Goal: Find specific page/section: Find specific page/section

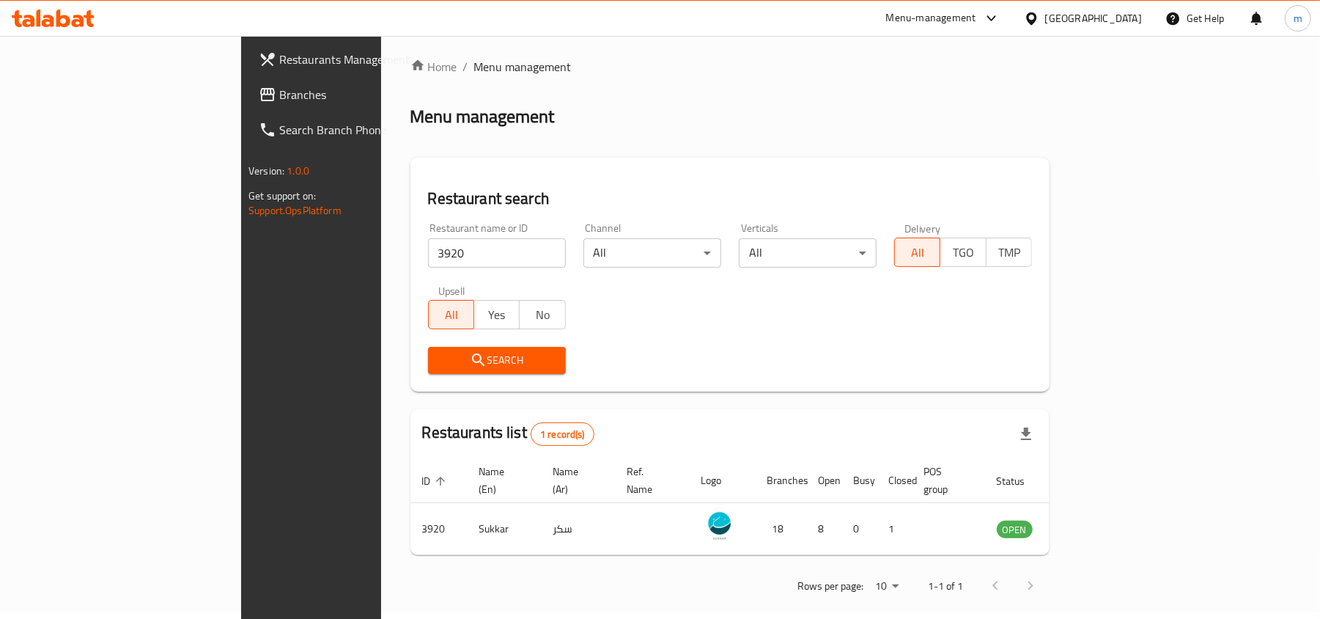
scroll to position [7, 0]
click at [279, 92] on span "Branches" at bounding box center [364, 95] width 171 height 18
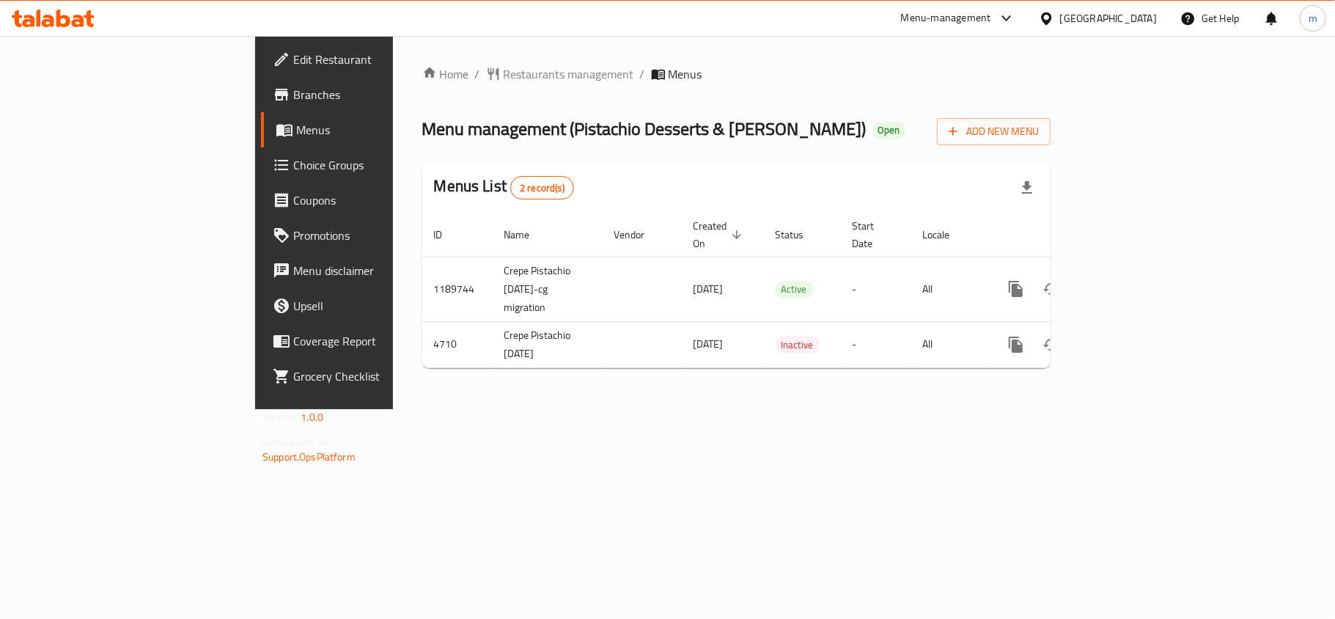
click at [422, 104] on div "Home / Restaurants management / Menus Menu management ( Pistachio Desserts & [P…" at bounding box center [736, 222] width 628 height 314
click at [504, 69] on span "Restaurants management" at bounding box center [569, 74] width 130 height 18
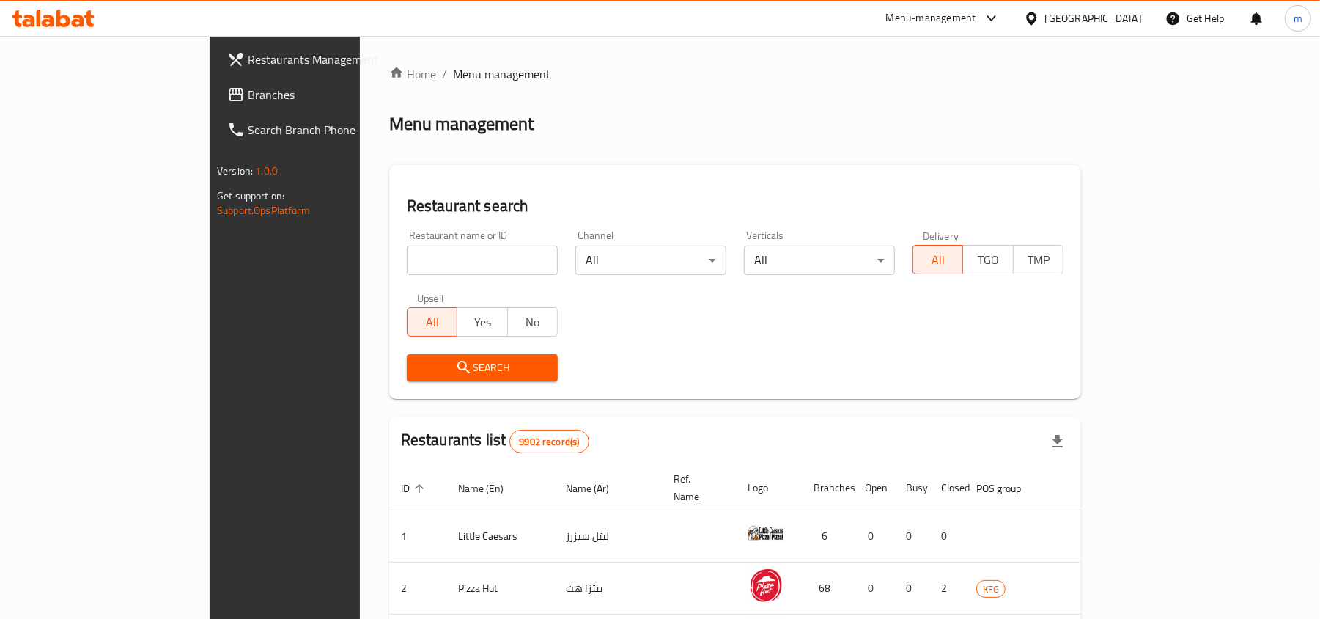
click at [416, 259] on input "search" at bounding box center [482, 260] width 151 height 29
paste input "2981"
type input "2981"
click button "Search" at bounding box center [482, 367] width 151 height 27
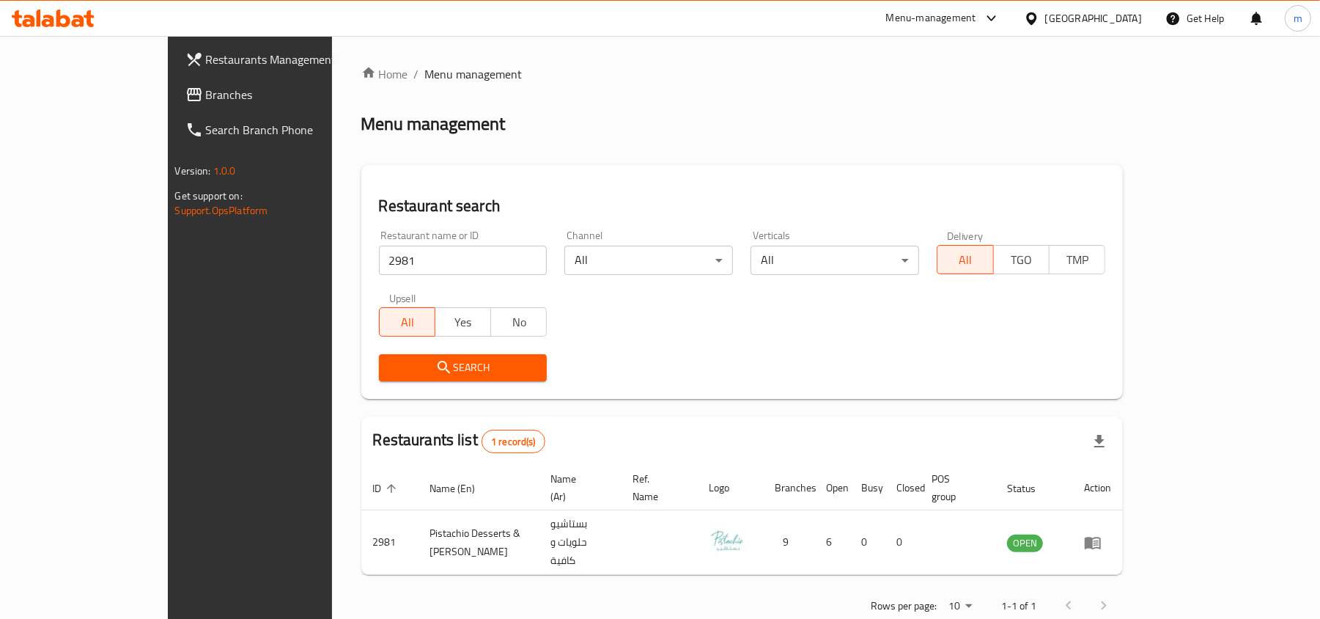
drag, startPoint x: 59, startPoint y: 92, endPoint x: 1, endPoint y: 97, distance: 58.9
click at [206, 92] on span "Branches" at bounding box center [291, 95] width 171 height 18
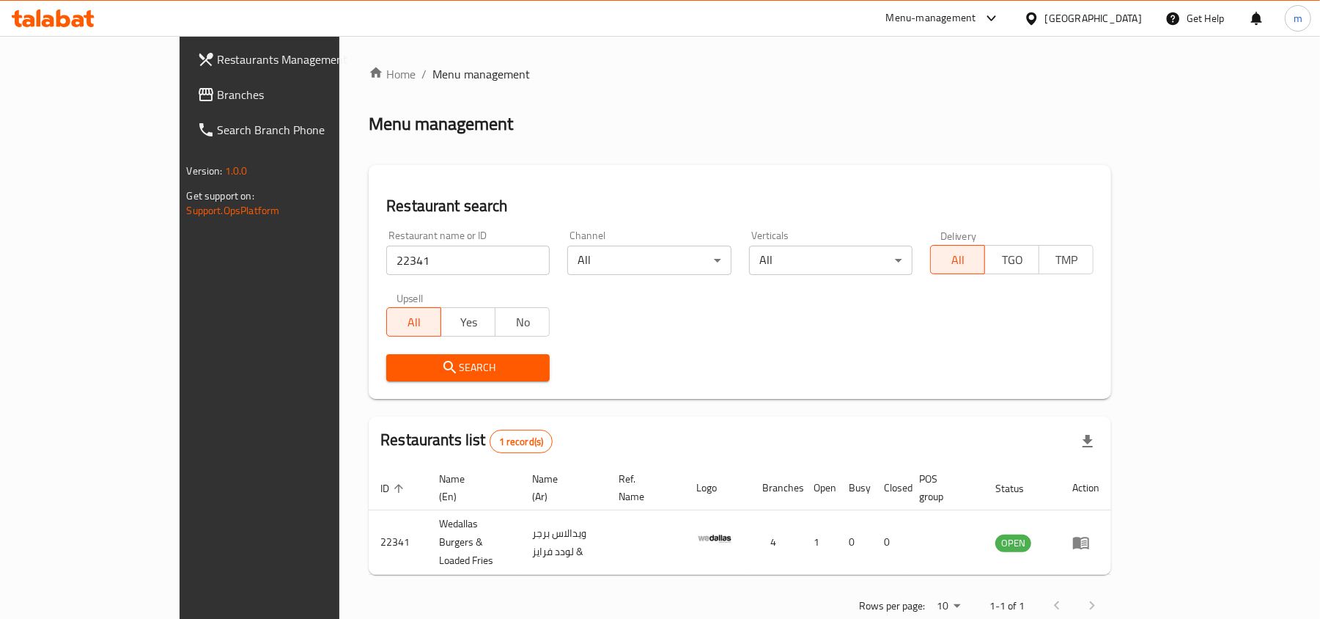
click at [218, 100] on span "Branches" at bounding box center [303, 95] width 171 height 18
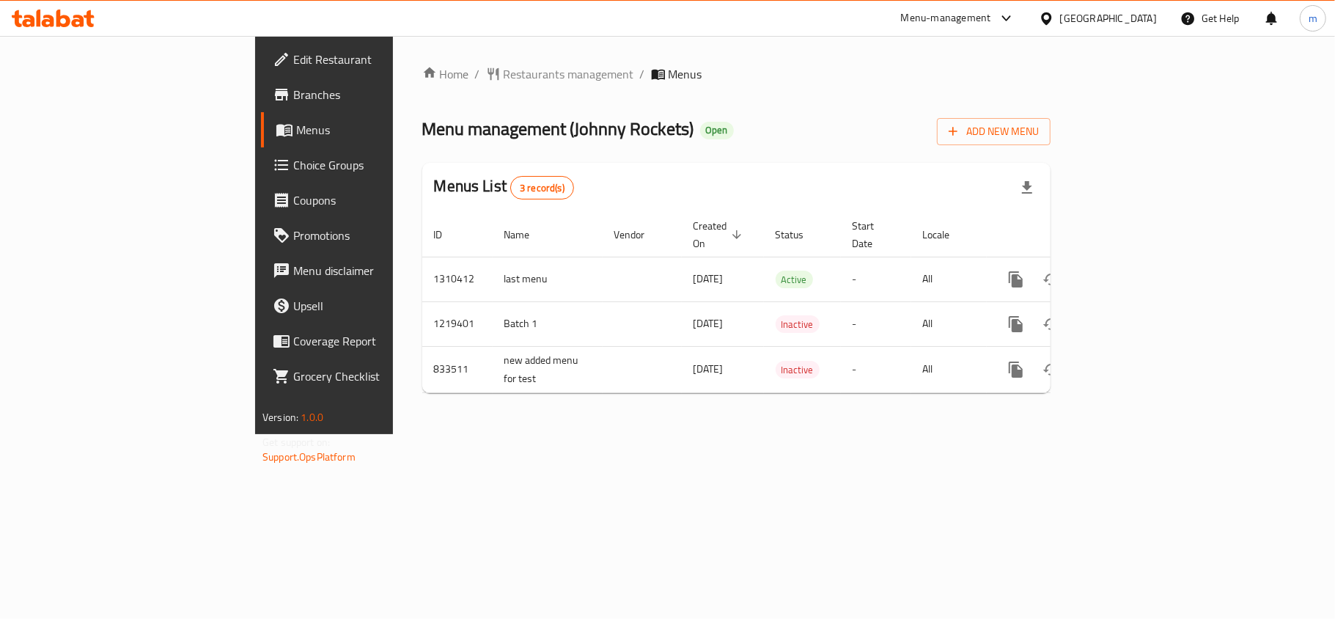
click at [441, 114] on span "Menu management ( Johnny Rockets )" at bounding box center [558, 128] width 272 height 33
click at [504, 81] on span "Restaurants management" at bounding box center [569, 74] width 130 height 18
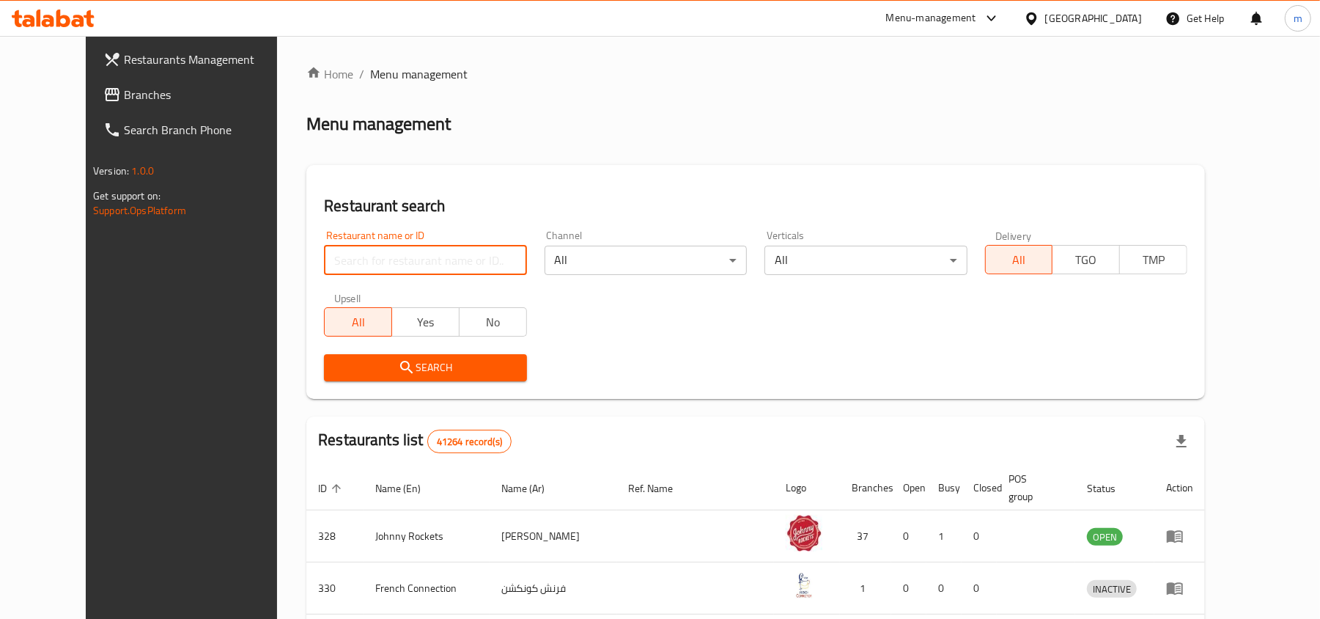
paste input "328"
type input "328"
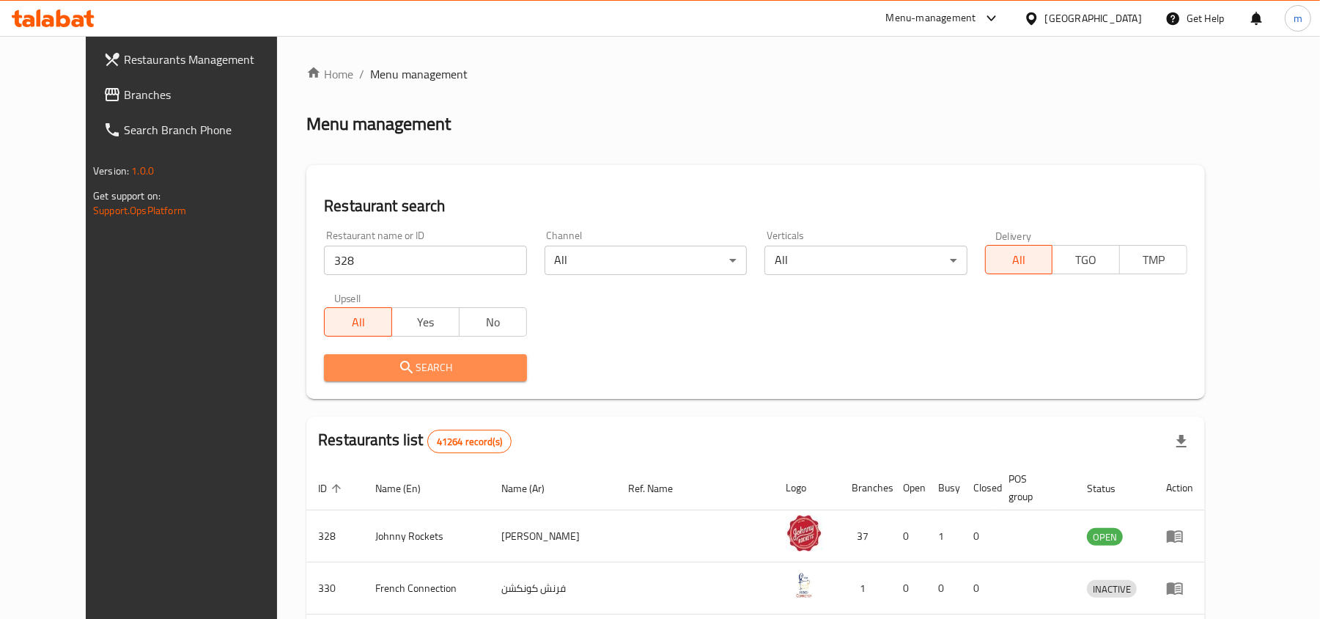
click at [388, 371] on span "Search" at bounding box center [425, 367] width 179 height 18
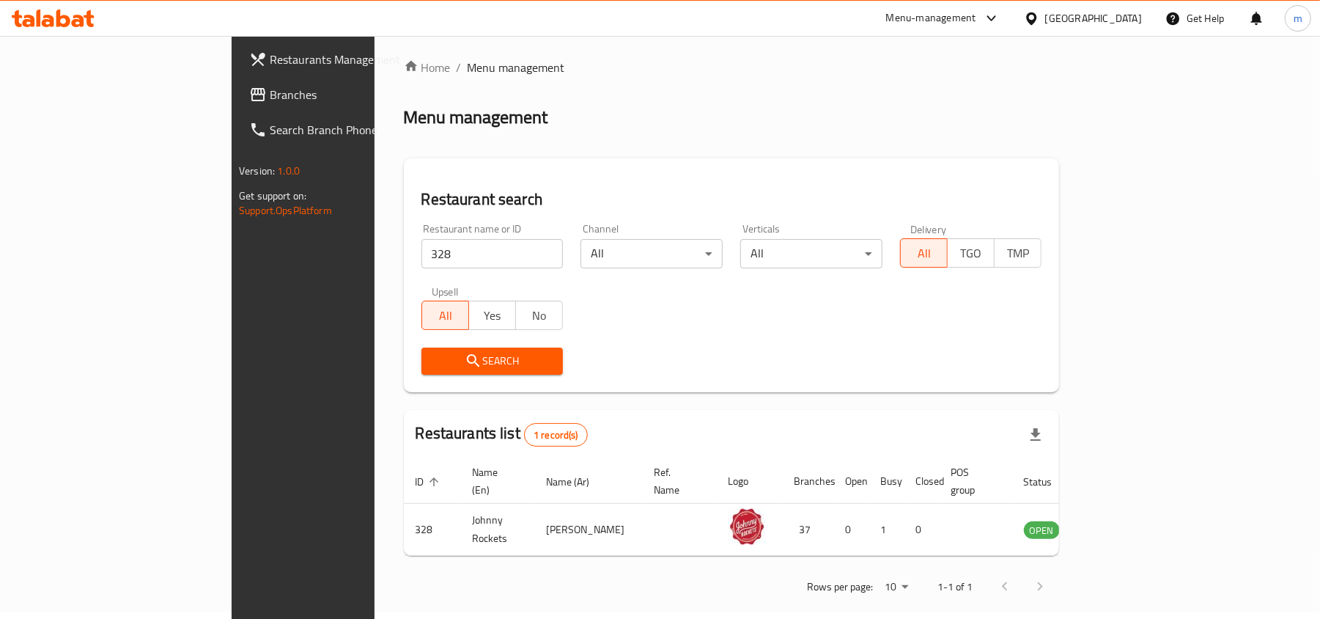
scroll to position [7, 0]
click at [270, 94] on span "Branches" at bounding box center [355, 95] width 171 height 18
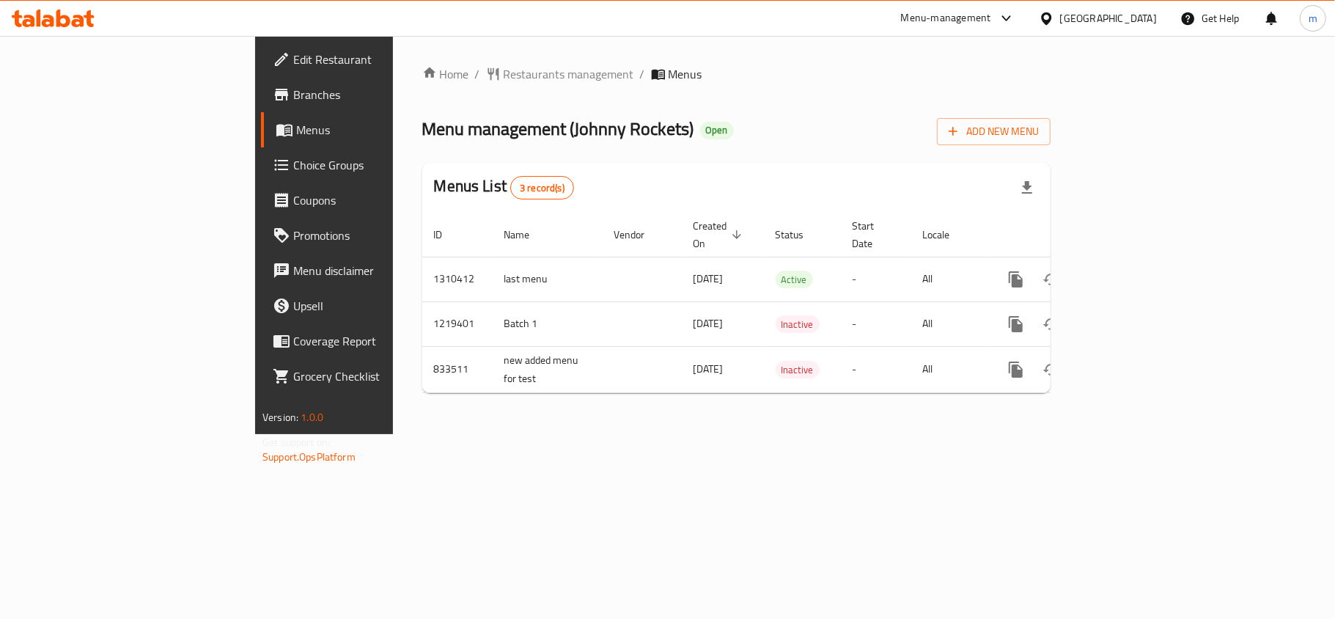
click at [422, 85] on div "Home / Restaurants management / Menus Menu management ( [PERSON_NAME] Rockets )…" at bounding box center [736, 234] width 628 height 339
